Goal: Task Accomplishment & Management: Manage account settings

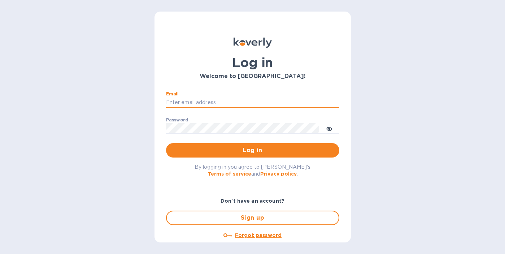
click at [176, 98] on input "Email" at bounding box center [252, 102] width 173 height 11
type input "[PERSON_NAME][EMAIL_ADDRESS][DOMAIN_NAME]"
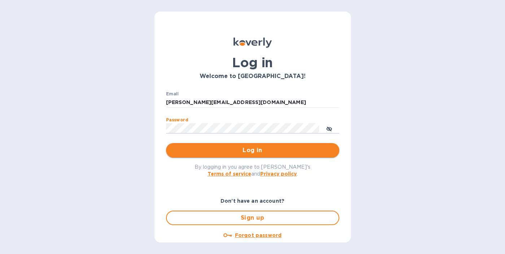
click at [242, 148] on span "Log in" at bounding box center [253, 150] width 162 height 9
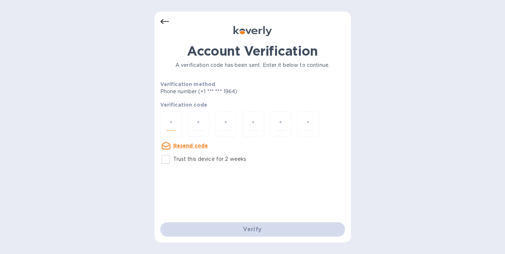
click at [176, 129] on input "number" at bounding box center [170, 123] width 9 height 13
type input "2"
type input "6"
type input "5"
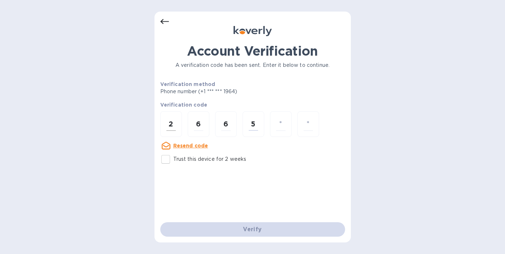
type input "9"
type input "2"
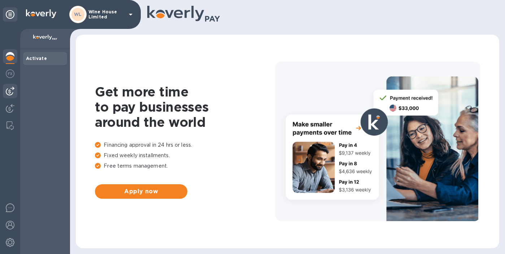
click at [9, 87] on img at bounding box center [10, 91] width 9 height 9
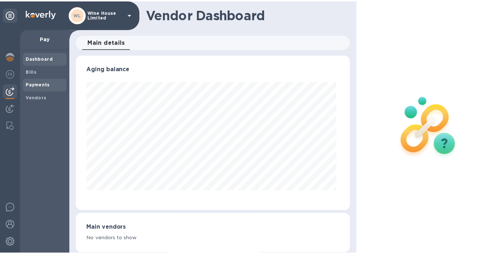
scroll to position [156, 274]
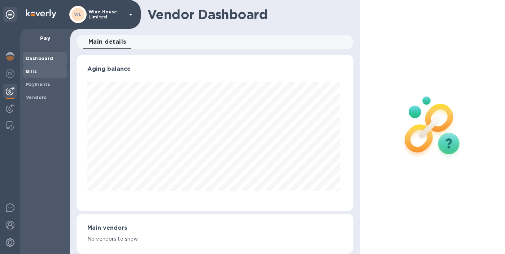
click at [31, 74] on span "Bills" at bounding box center [31, 71] width 11 height 7
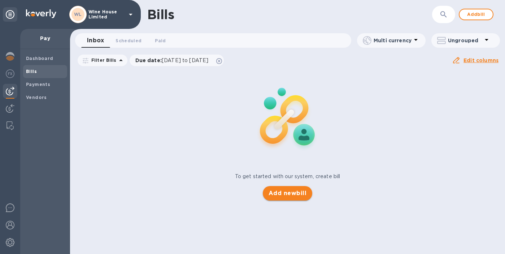
click at [282, 194] on span "Add new bill" at bounding box center [288, 193] width 38 height 9
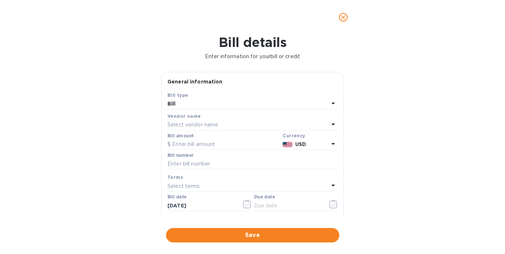
click at [176, 124] on p "Select vendor name" at bounding box center [193, 125] width 51 height 8
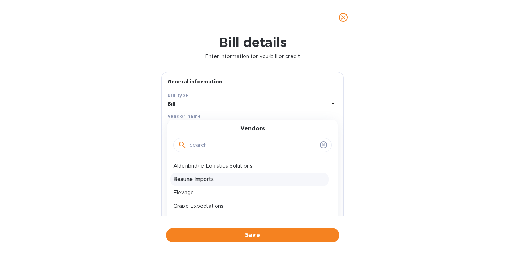
click at [195, 180] on p "Beaune Imports" at bounding box center [249, 180] width 153 height 8
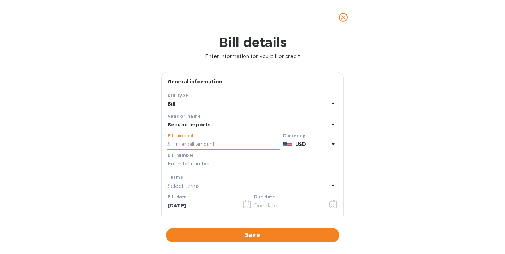
click at [177, 144] on input "text" at bounding box center [224, 144] width 112 height 11
type input "3,943.80"
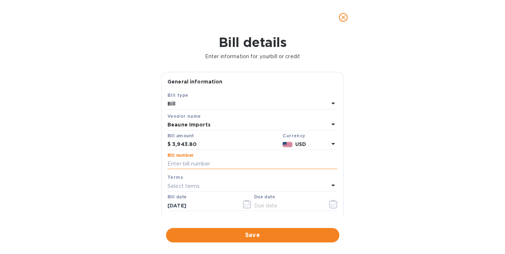
click at [179, 164] on input "text" at bounding box center [253, 164] width 170 height 11
click at [177, 162] on input "text" at bounding box center [253, 164] width 170 height 11
type input "147667"
click at [329, 206] on icon "button" at bounding box center [333, 204] width 8 height 9
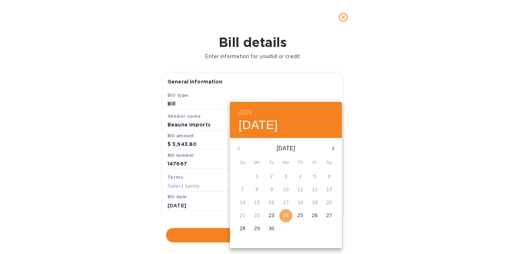
click at [287, 214] on p "24" at bounding box center [286, 215] width 6 height 7
type input "[DATE]"
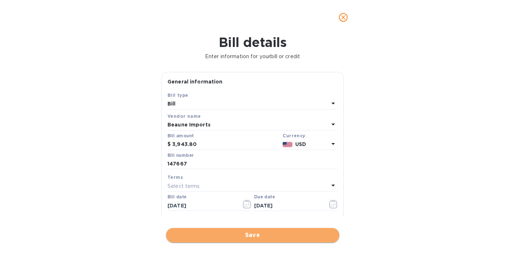
click at [253, 234] on span "Save" at bounding box center [253, 235] width 162 height 9
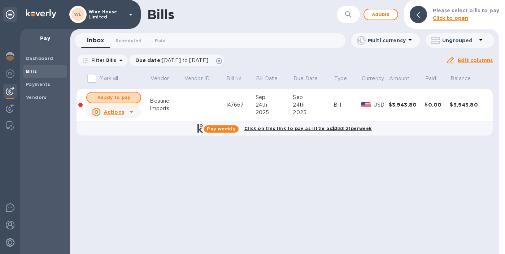
click at [112, 99] on span "Ready to pay" at bounding box center [114, 97] width 42 height 9
checkbox input "true"
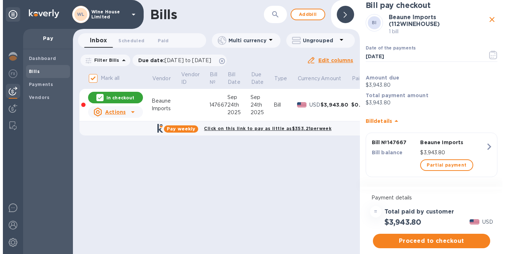
scroll to position [9, 0]
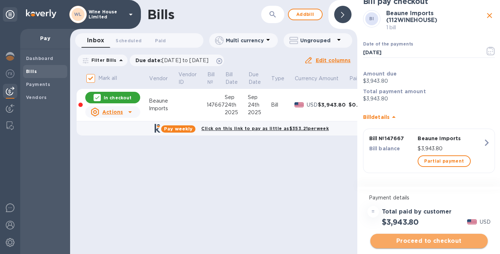
click at [424, 241] on span "Proceed to checkout" at bounding box center [429, 241] width 106 height 9
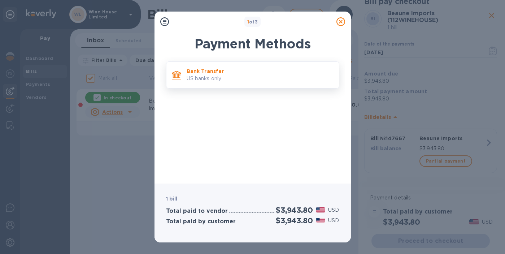
click at [228, 71] on p "Bank Transfer" at bounding box center [260, 71] width 147 height 7
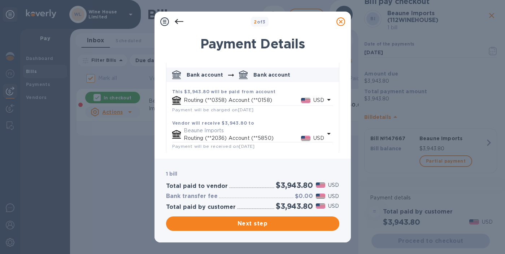
scroll to position [34, 0]
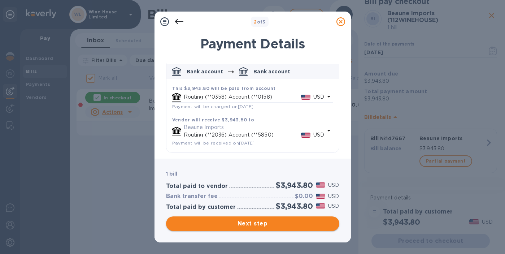
click at [250, 223] on span "Next step" at bounding box center [253, 223] width 162 height 9
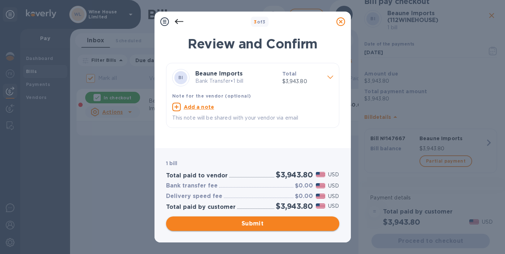
click at [253, 224] on span "Submit" at bounding box center [253, 223] width 162 height 9
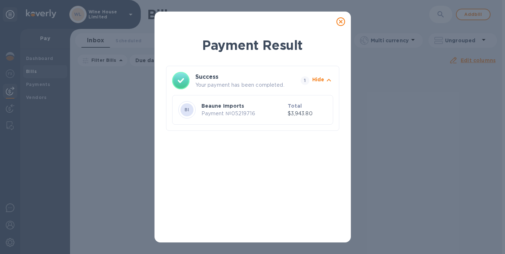
click at [344, 20] on icon at bounding box center [341, 21] width 9 height 9
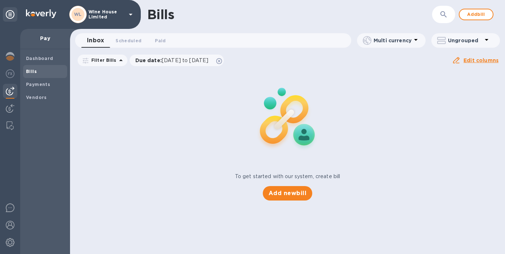
click at [183, 177] on div "To get started with our system, create bill Add new bill" at bounding box center [287, 135] width 441 height 136
